Goal: Task Accomplishment & Management: Manage account settings

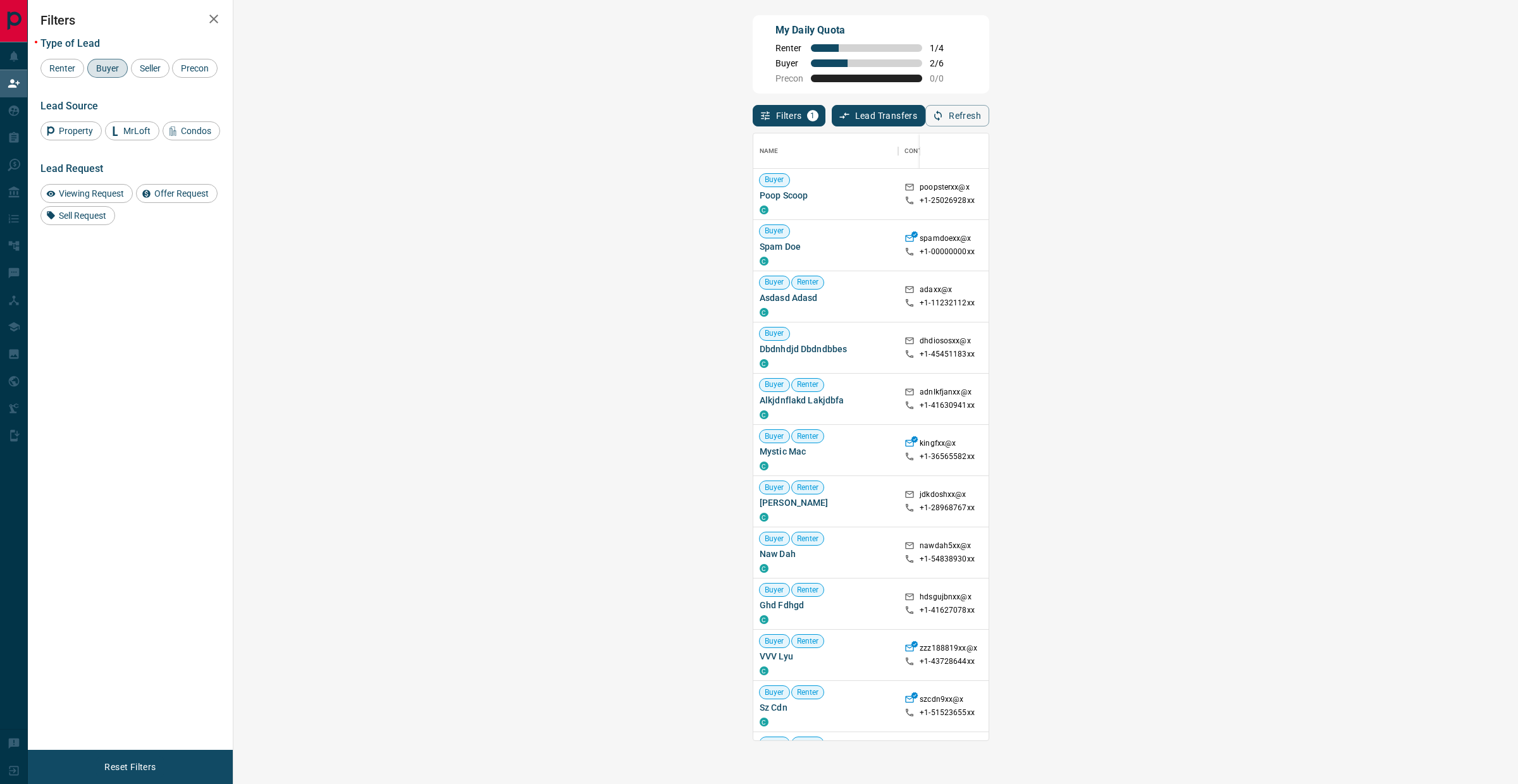
scroll to position [595, 1246]
click at [989, 115] on button "Refresh" at bounding box center [957, 116] width 64 height 22
drag, startPoint x: 298, startPoint y: 194, endPoint x: 239, endPoint y: 199, distance: 59.2
click at [753, 200] on div "Buyer Renter [PERSON_NAME] C" at bounding box center [825, 194] width 145 height 51
copy span "[PERSON_NAME]"
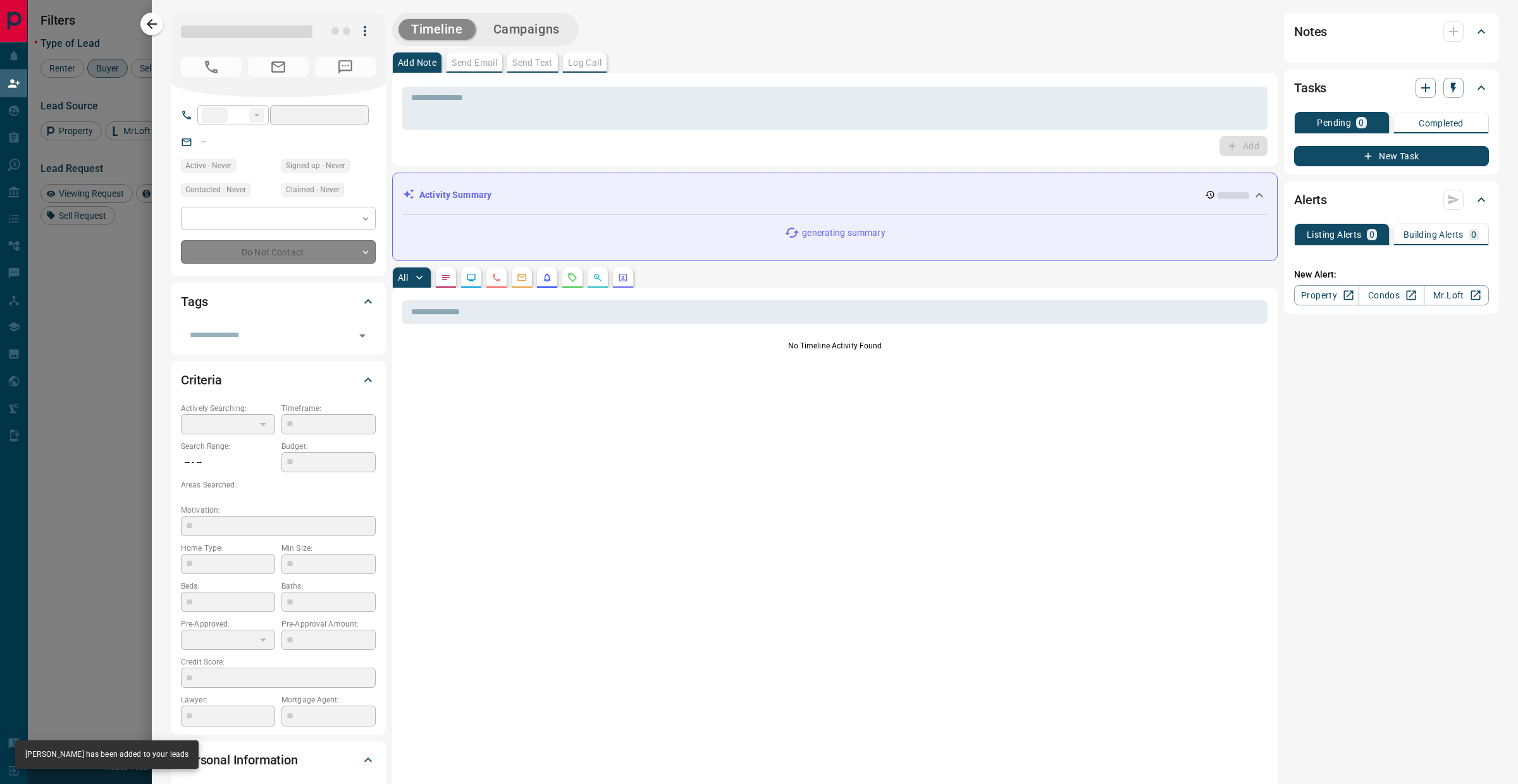
type input "**"
type input "**********"
type input "**"
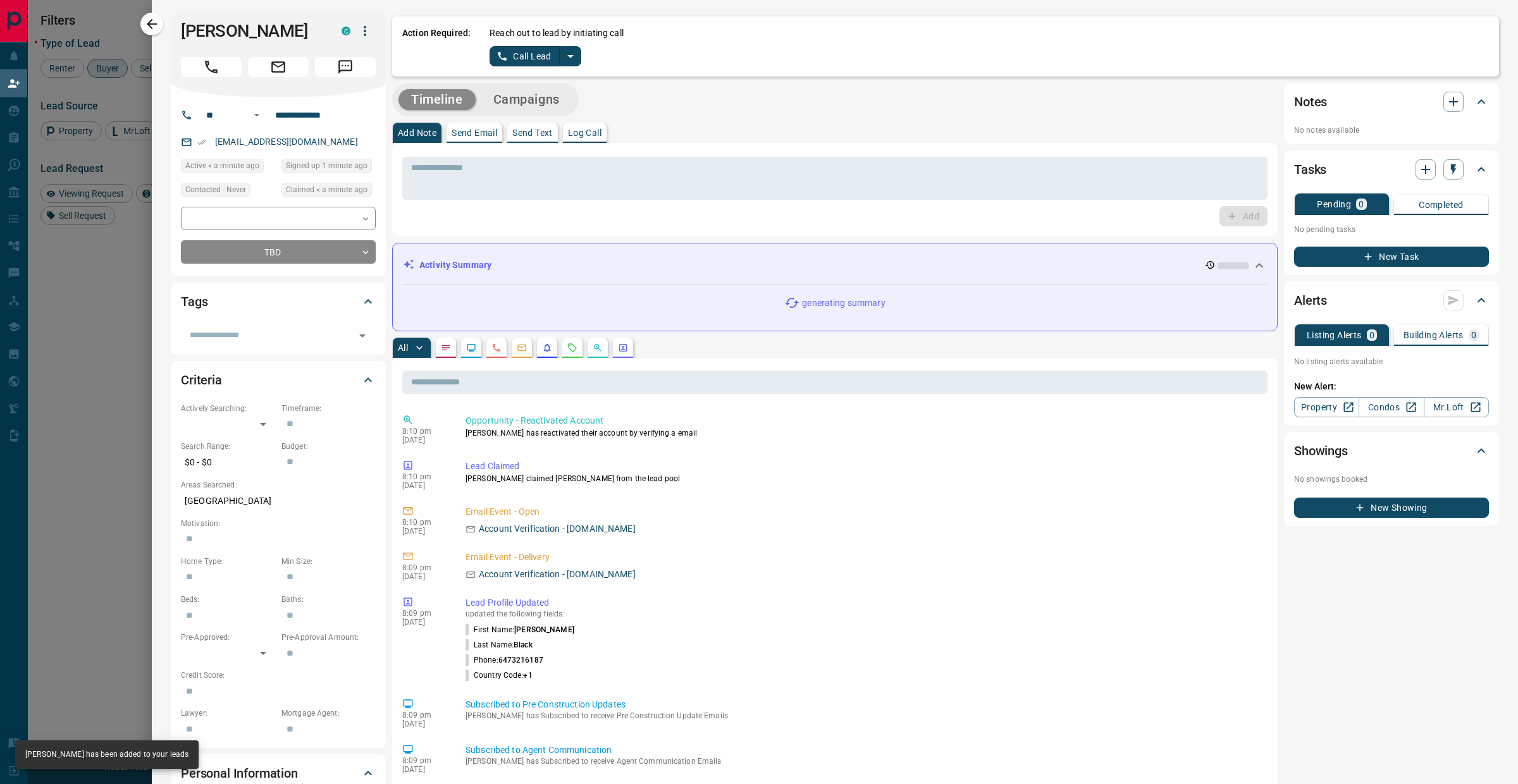
click at [584, 54] on div "Reach out to lead by initiating call Call Lead" at bounding box center [989, 46] width 1000 height 40
click at [576, 58] on icon "split button" at bounding box center [570, 56] width 15 height 15
click at [563, 103] on li "Log Manual Call" at bounding box center [534, 100] width 77 height 19
click at [527, 69] on div "Action Required: Reach out to lead by initiating call Log Manual Call Call Lead…" at bounding box center [946, 46] width 1107 height 60
click at [528, 62] on button "Log Manual Call" at bounding box center [531, 56] width 84 height 20
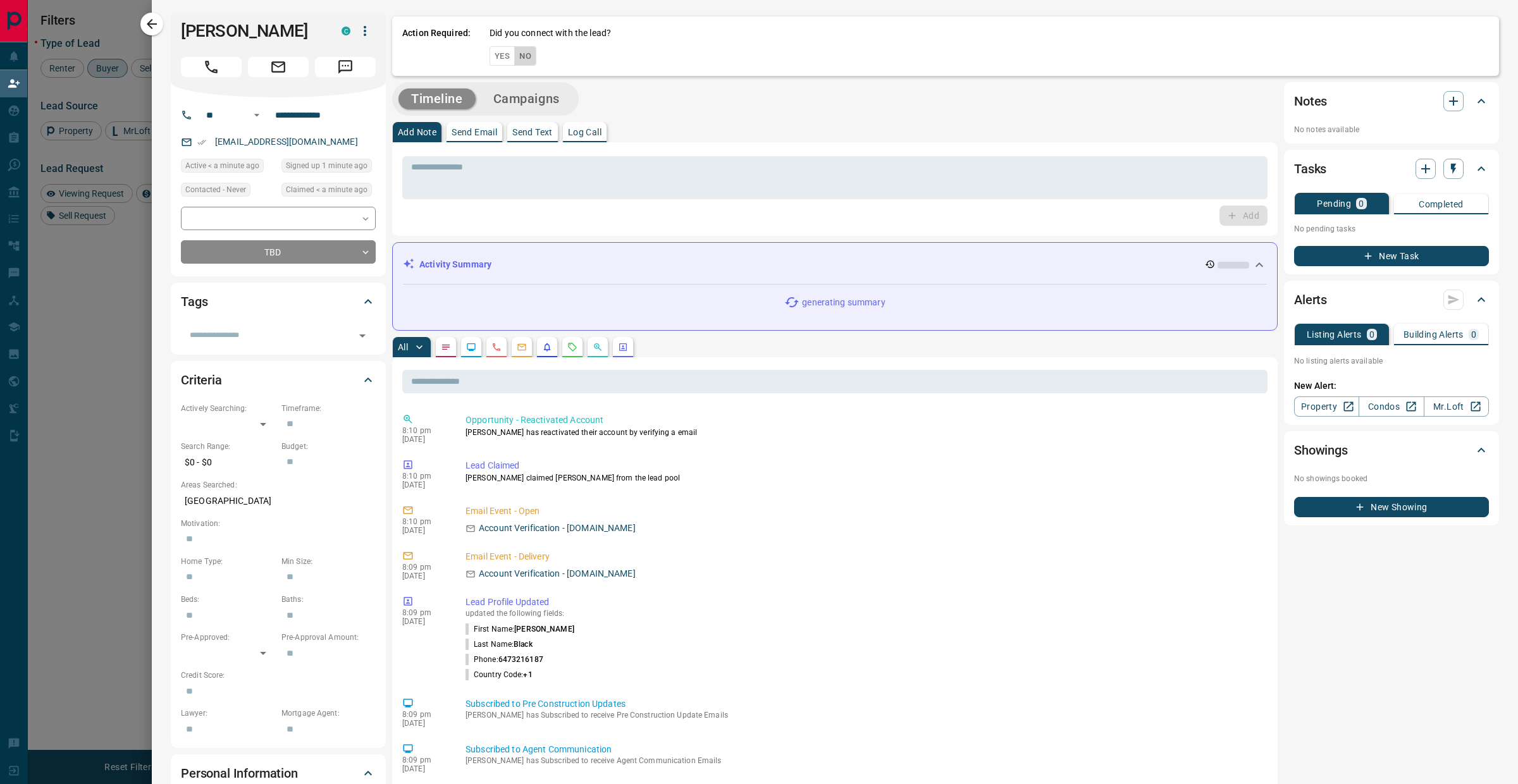
click at [528, 62] on button "No" at bounding box center [525, 56] width 22 height 20
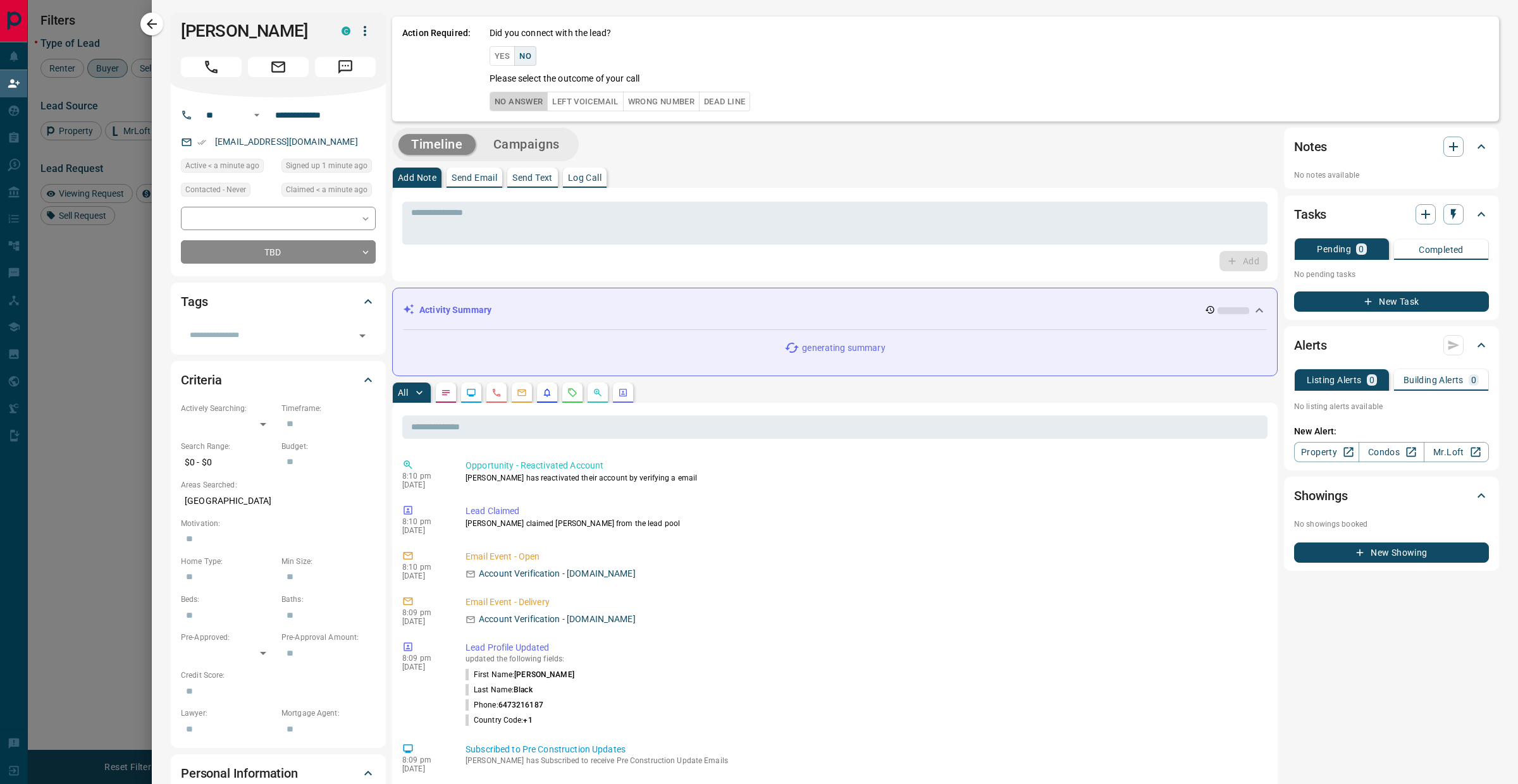
click at [525, 99] on button "No Answer" at bounding box center [518, 101] width 58 height 20
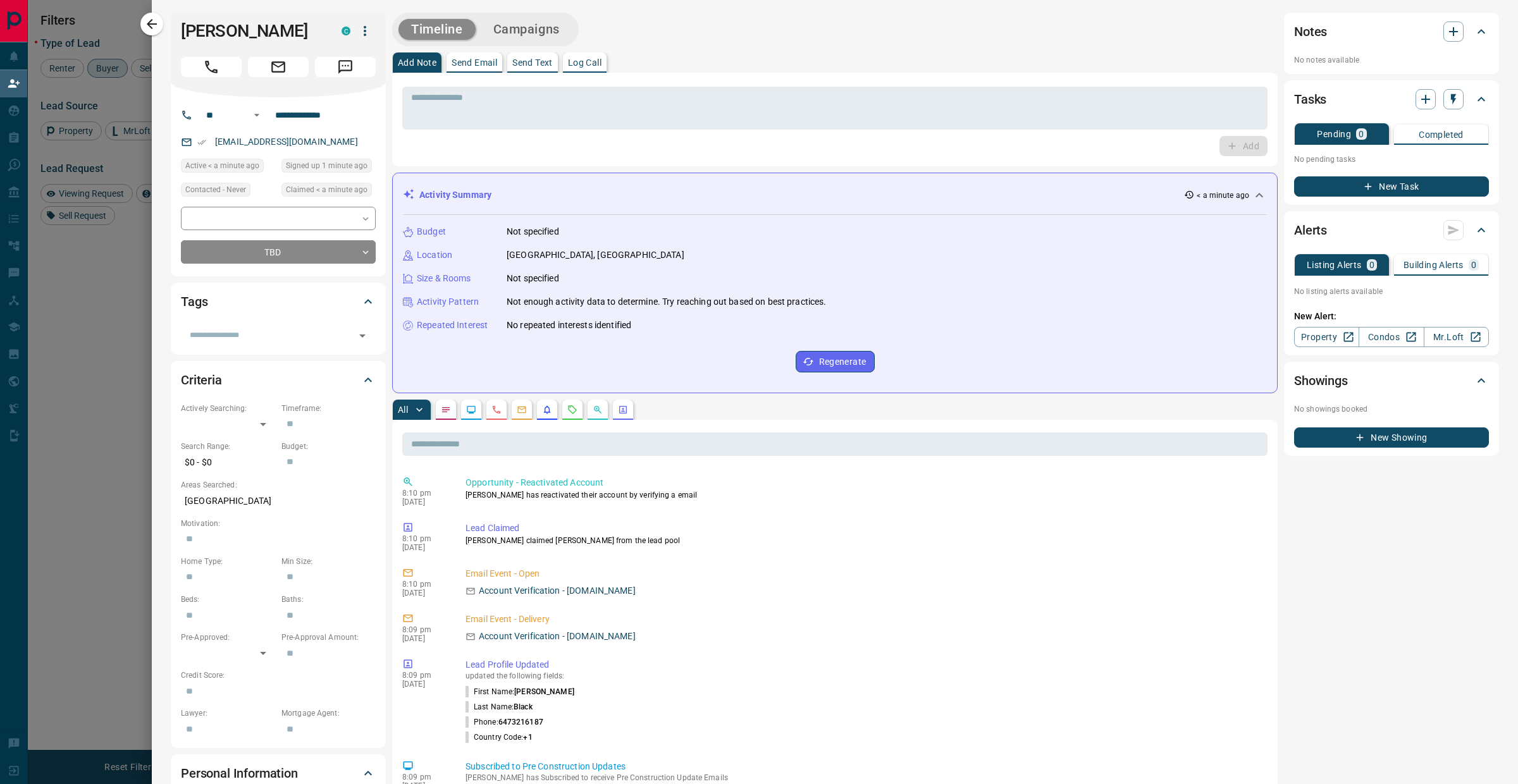
click at [164, 26] on div "**********" at bounding box center [835, 634] width 1366 height 1269
click at [156, 26] on icon "button" at bounding box center [152, 24] width 15 height 15
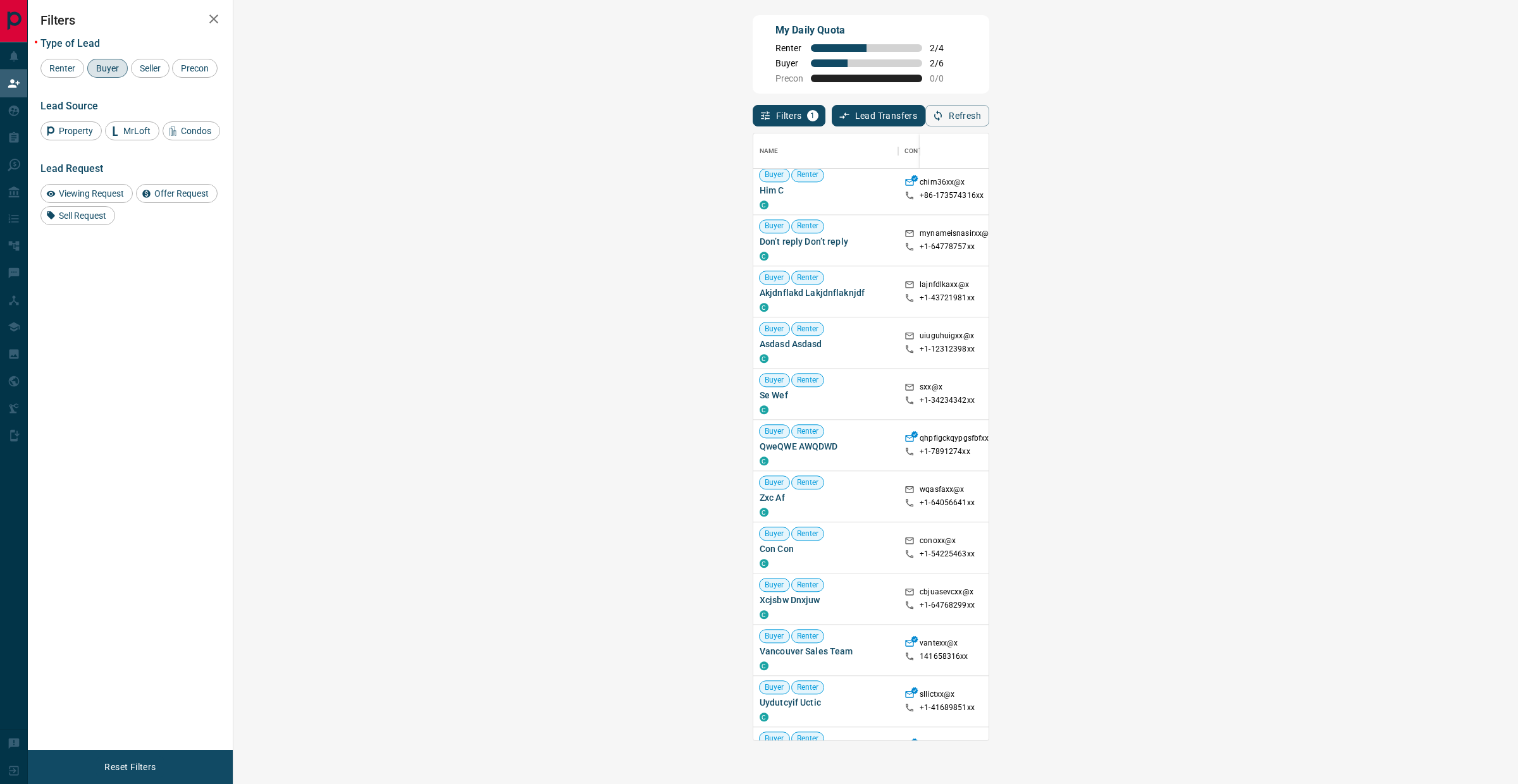
scroll to position [0, 0]
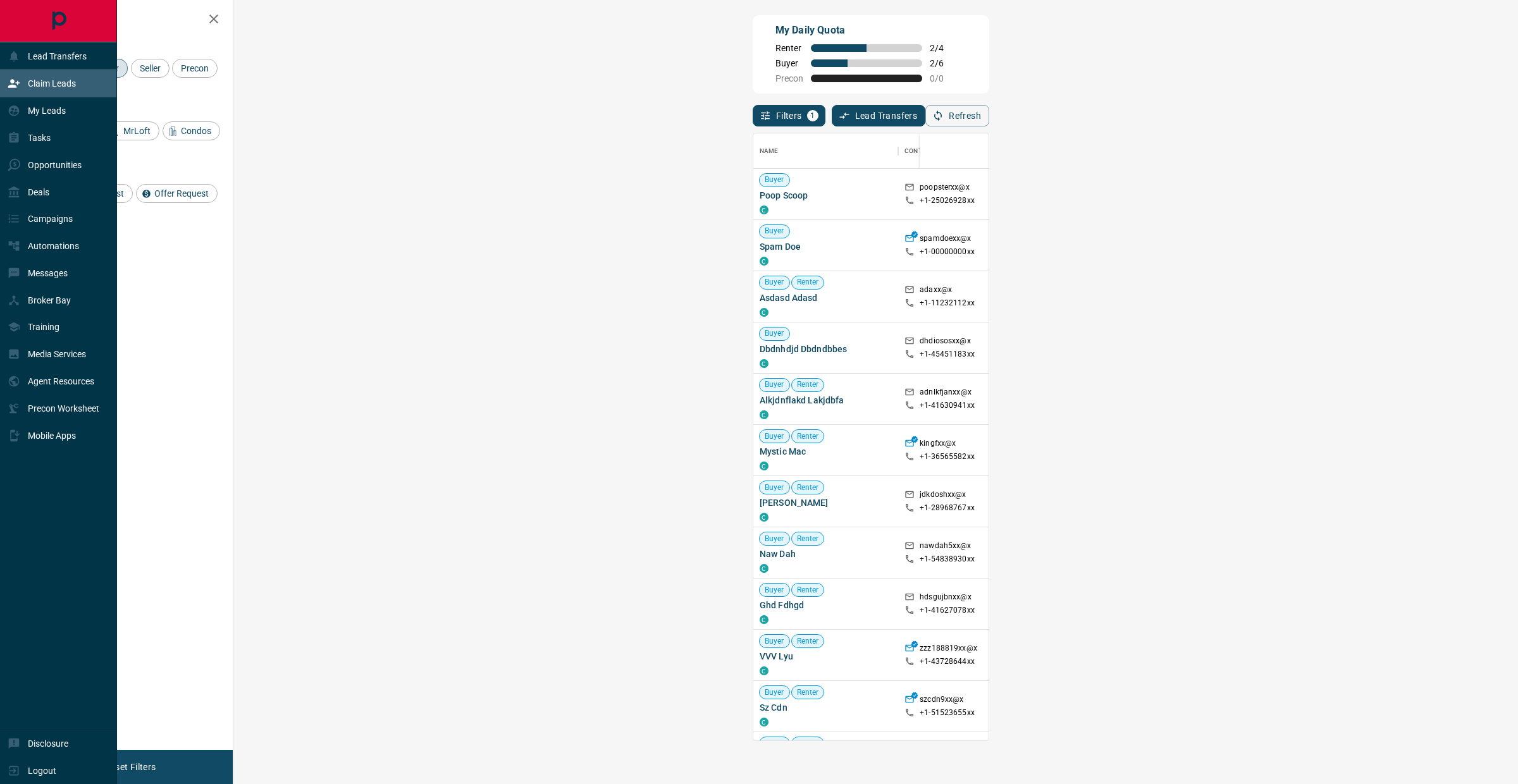
click at [9, 90] on div "Claim Leads" at bounding box center [42, 84] width 68 height 21
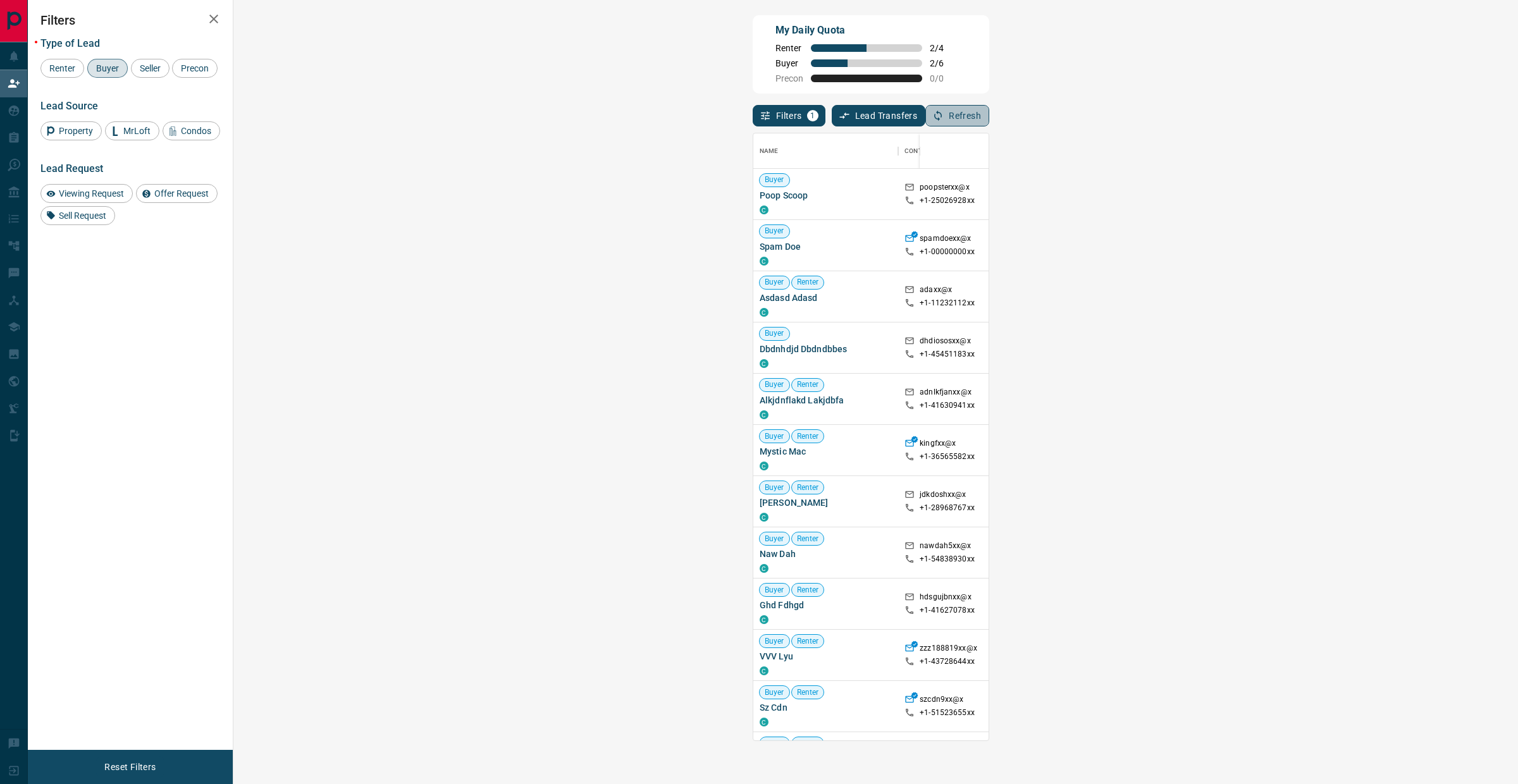
click at [989, 123] on button "Refresh" at bounding box center [957, 116] width 64 height 22
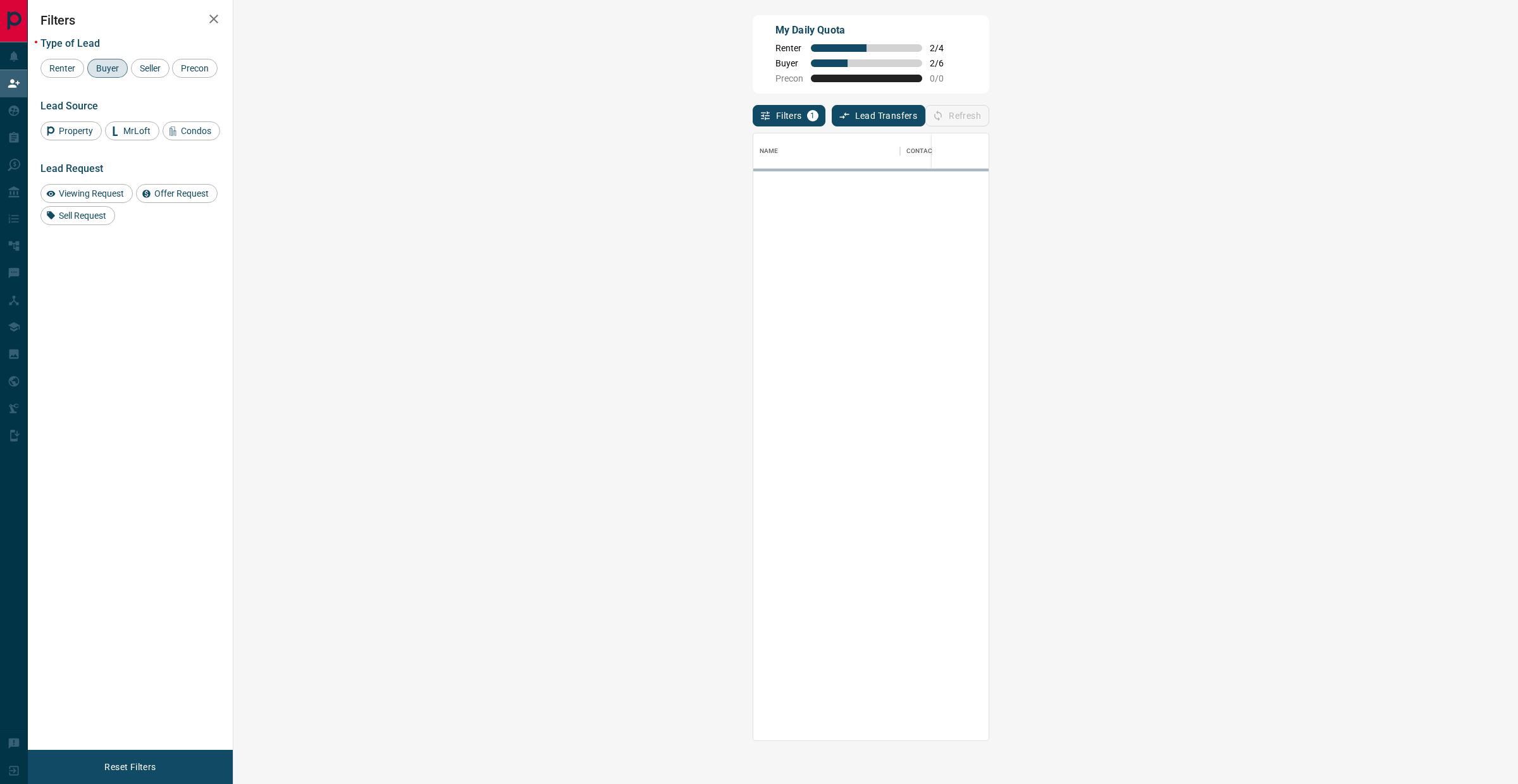
scroll to position [595, 1246]
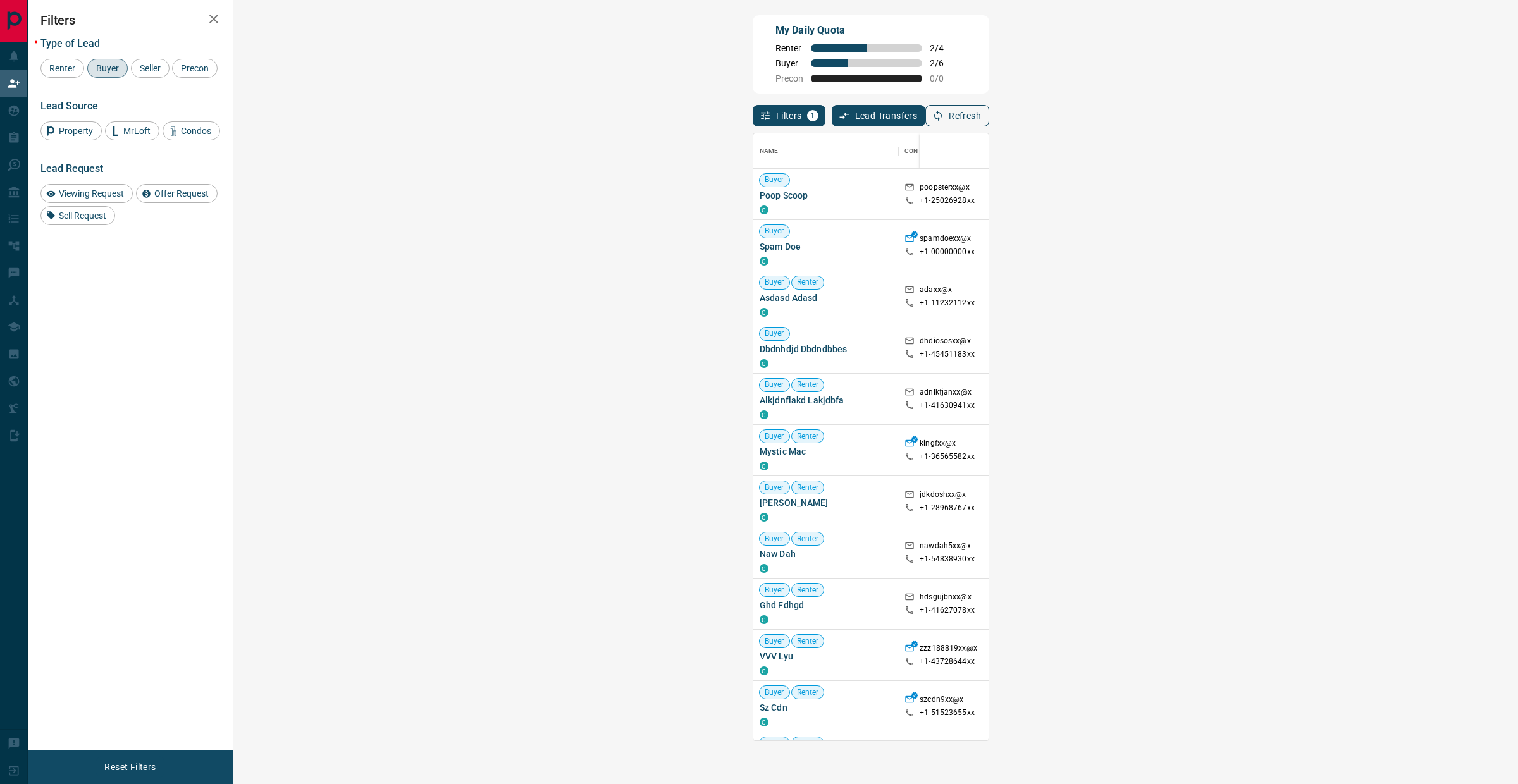
click at [989, 125] on button "Refresh" at bounding box center [957, 116] width 64 height 22
click at [989, 103] on div "Filters 1 Lead Transfers 0 Refresh" at bounding box center [871, 110] width 237 height 33
drag, startPoint x: 1465, startPoint y: 106, endPoint x: 1443, endPoint y: 104, distance: 22.1
click at [989, 106] on button "Refresh" at bounding box center [957, 116] width 64 height 22
click at [989, 111] on button "Refresh" at bounding box center [957, 116] width 64 height 22
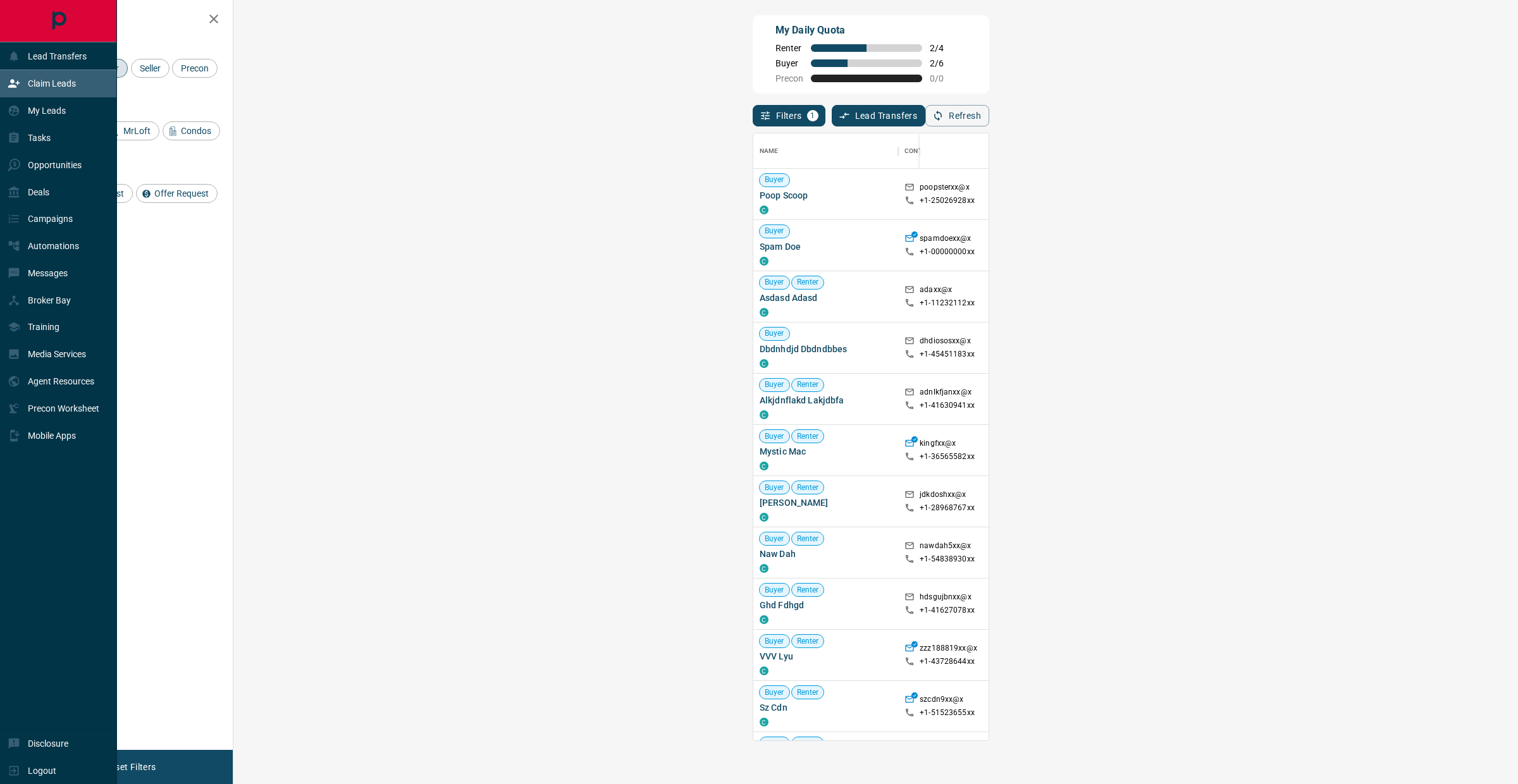
click at [15, 82] on icon at bounding box center [14, 84] width 13 height 13
click at [44, 162] on p "Opportunities" at bounding box center [54, 165] width 54 height 10
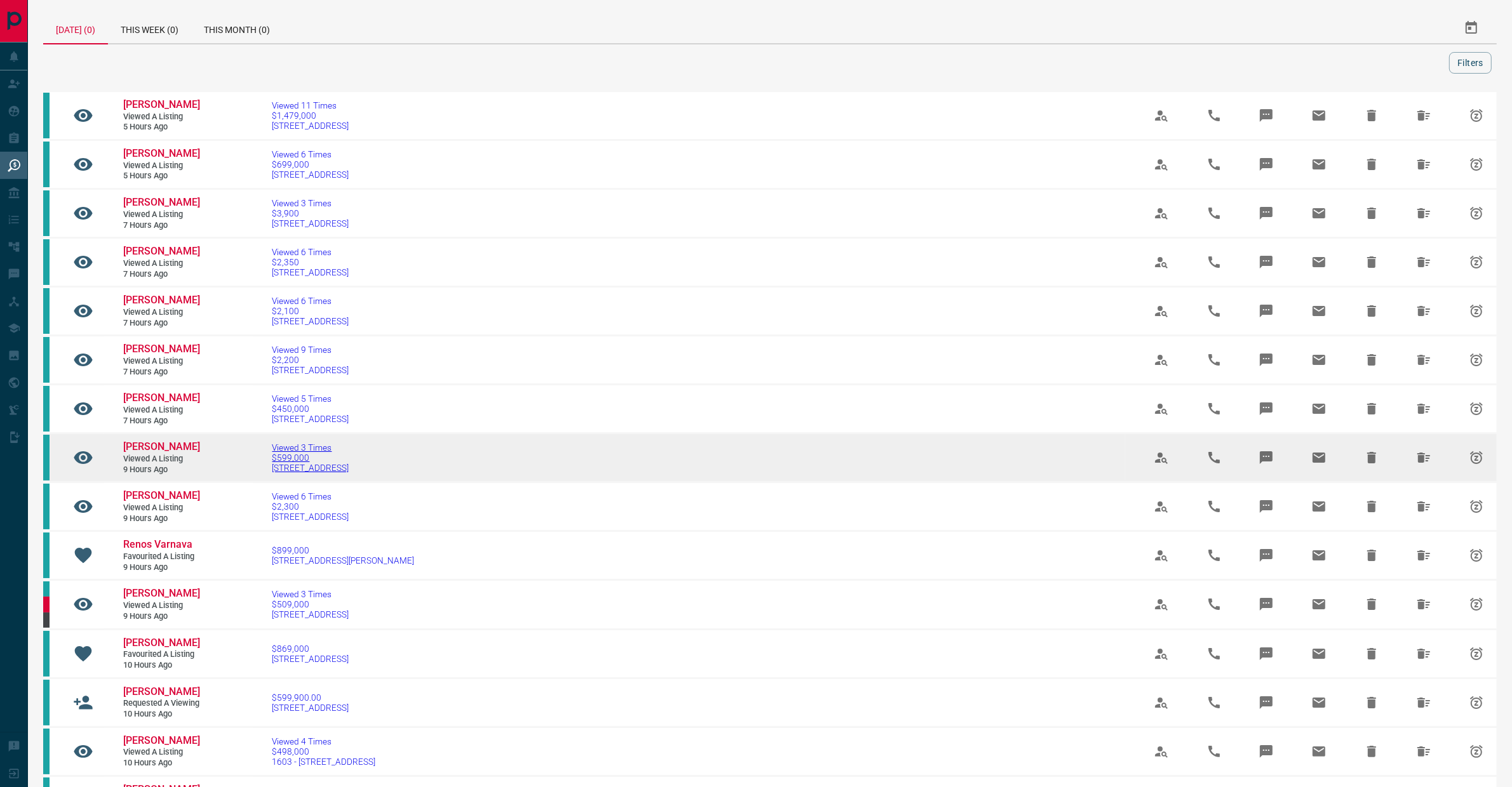
click at [290, 462] on span "$599,000" at bounding box center [311, 457] width 77 height 10
click at [147, 452] on span "[PERSON_NAME]" at bounding box center [161, 446] width 77 height 12
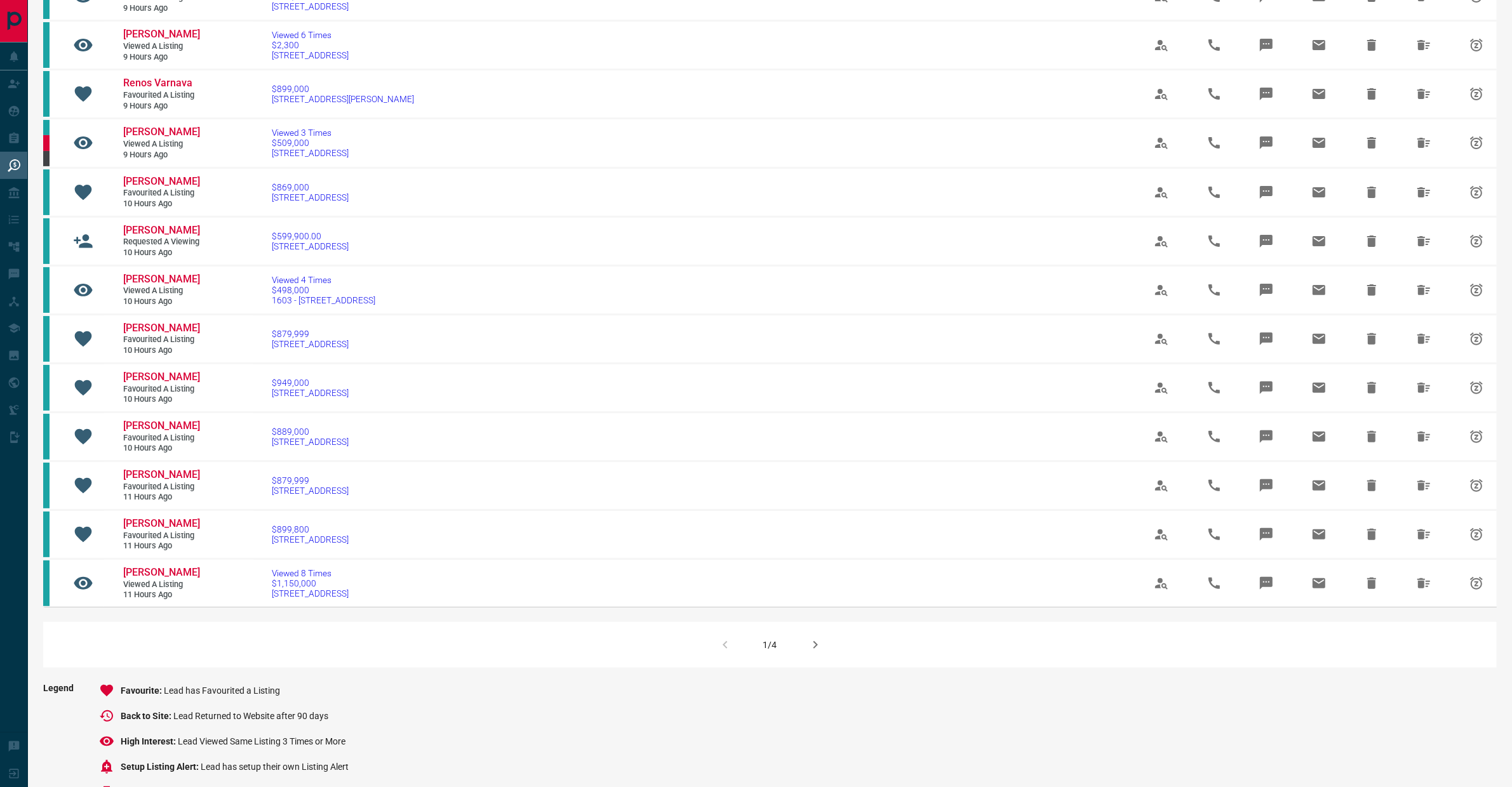
scroll to position [497, 0]
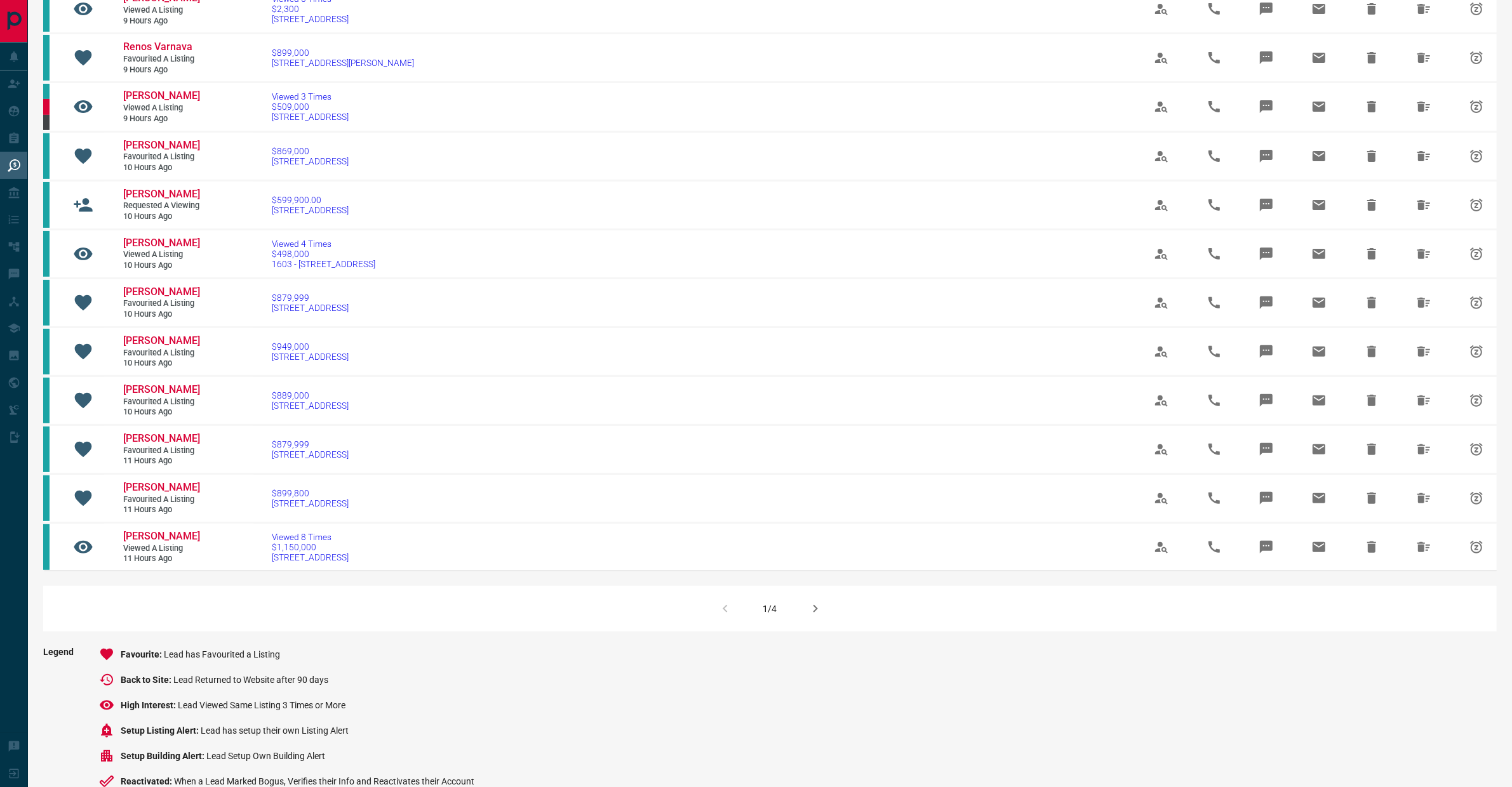
click at [827, 624] on button "button" at bounding box center [815, 609] width 31 height 30
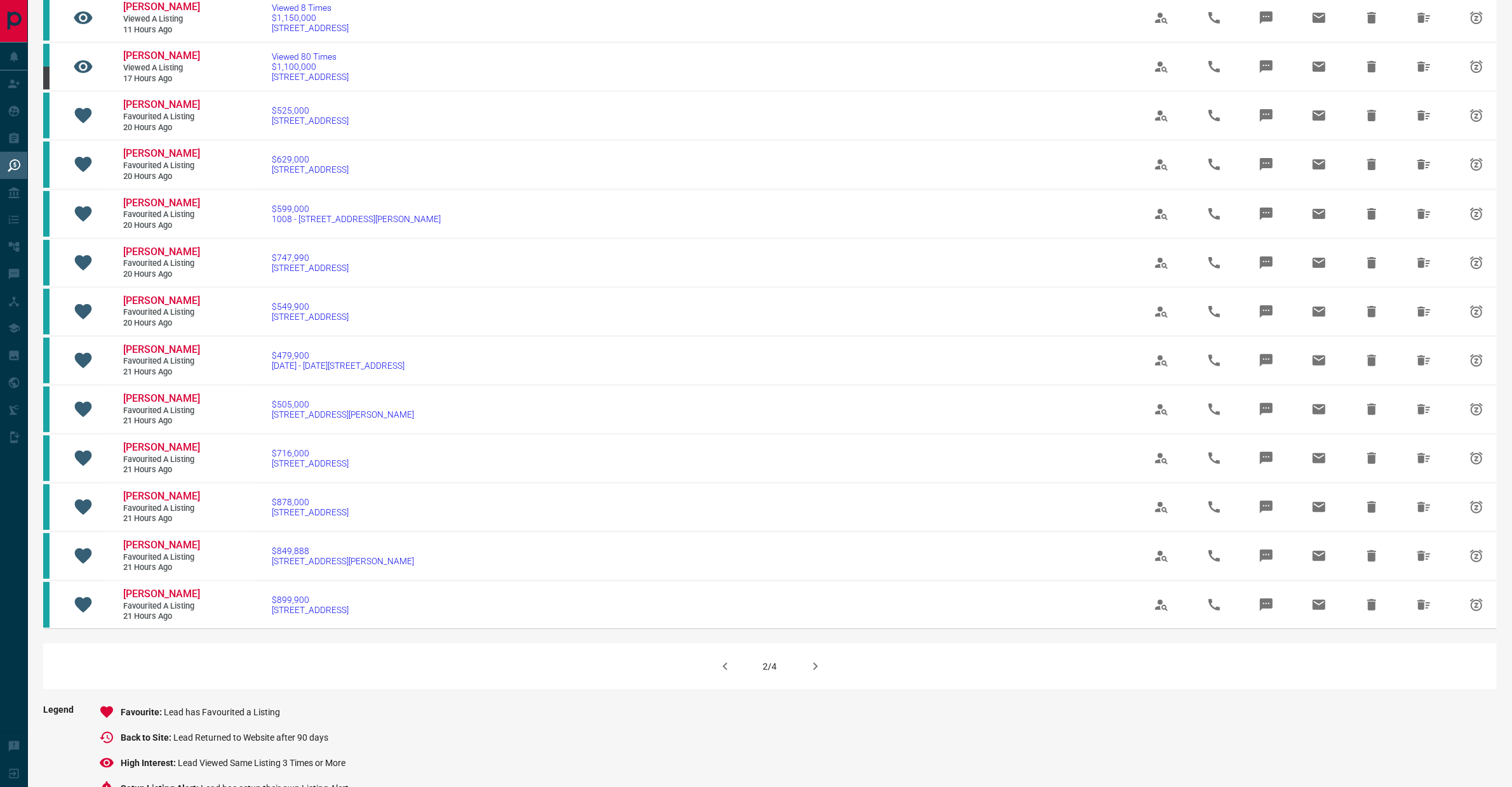
scroll to position [474, 0]
